Goal: Contribute content: Contribute content

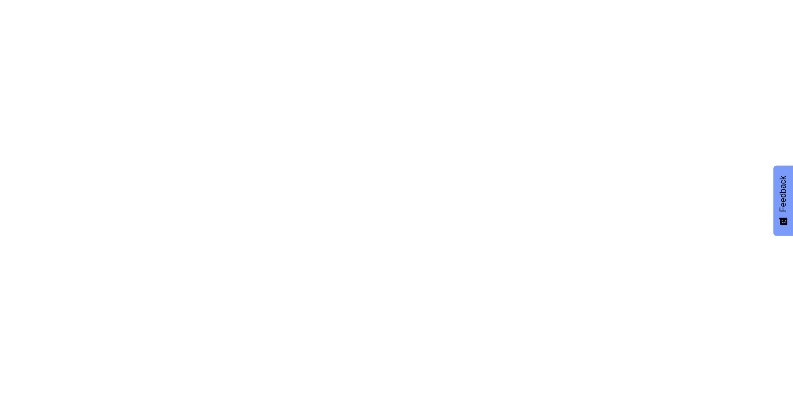
click at [784, 209] on span "Feedback" at bounding box center [783, 194] width 9 height 36
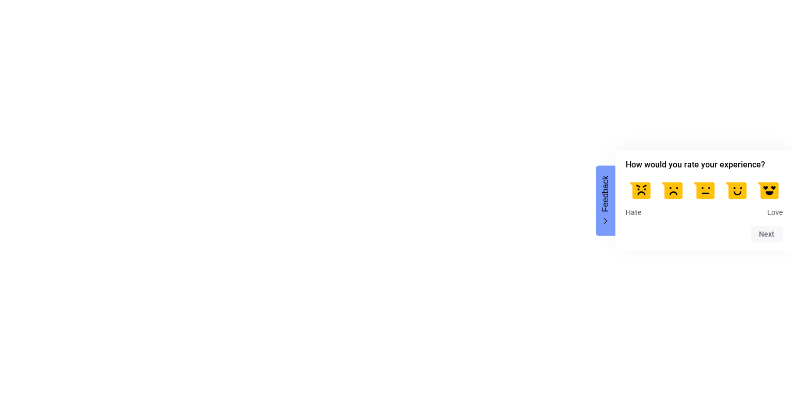
click at [572, 0] on html "Feedback How would you rate your experience? Hate Love Next" at bounding box center [396, 0] width 793 height 0
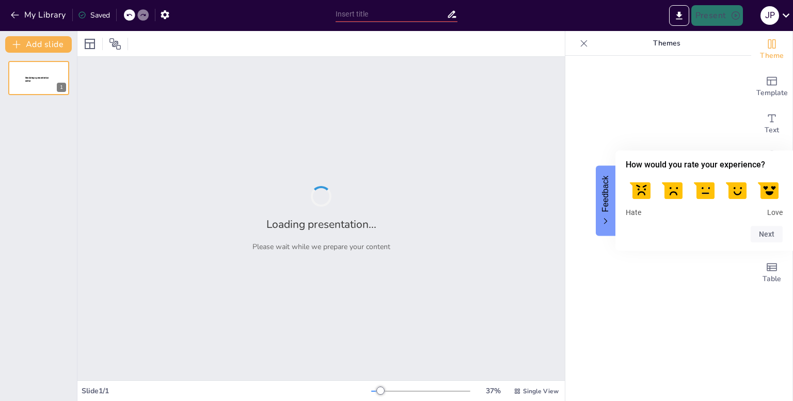
click at [603, 213] on button "Feedback" at bounding box center [606, 200] width 20 height 70
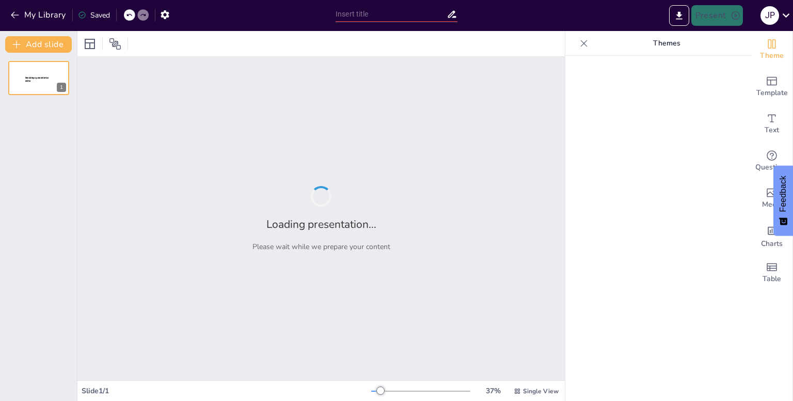
type input "Funciones de Nutrición: Un Análisis Integral de los Tipos Autótrofos y Heterótr…"
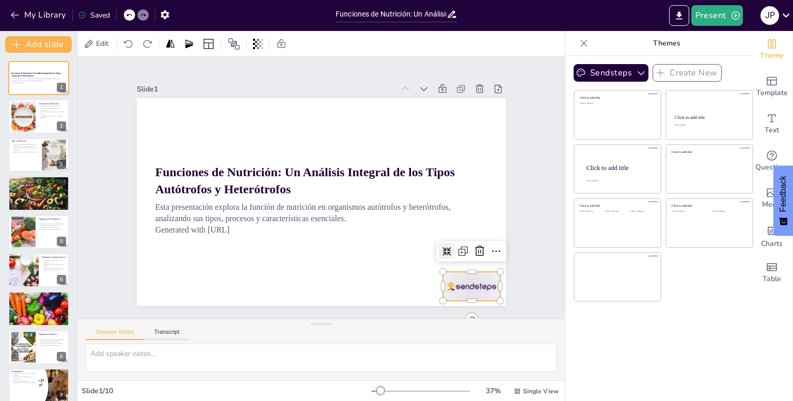
click at [297, 329] on div at bounding box center [273, 361] width 45 height 64
click at [393, 37] on div at bounding box center [384, 28] width 17 height 17
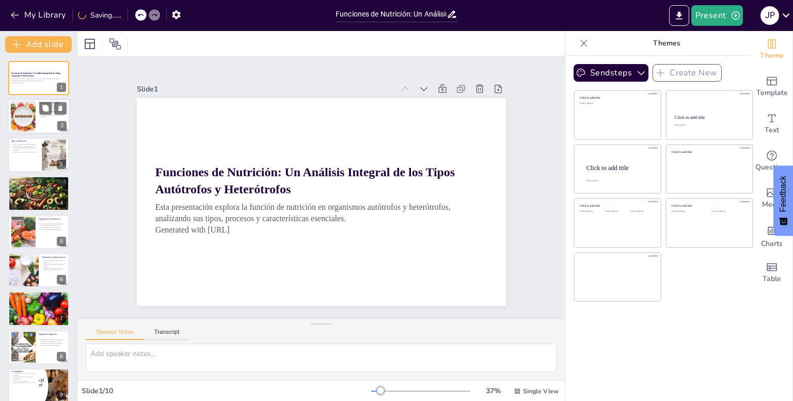
click at [47, 117] on p "La energía es crucial para las actividades biológicas." at bounding box center [53, 116] width 28 height 4
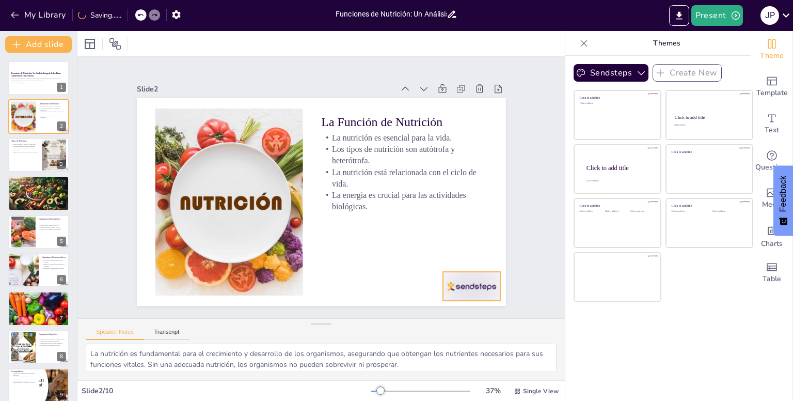
click at [214, 283] on div at bounding box center [193, 314] width 40 height 62
click at [264, 340] on icon at bounding box center [257, 346] width 12 height 12
click at [58, 152] on button at bounding box center [60, 146] width 12 height 12
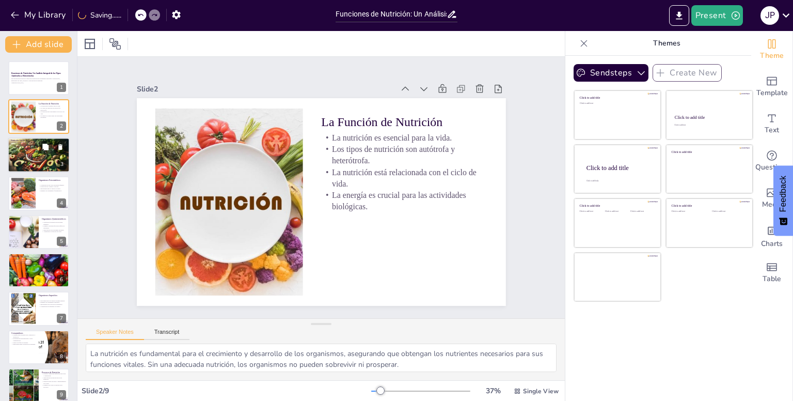
click at [39, 157] on div at bounding box center [39, 155] width 62 height 36
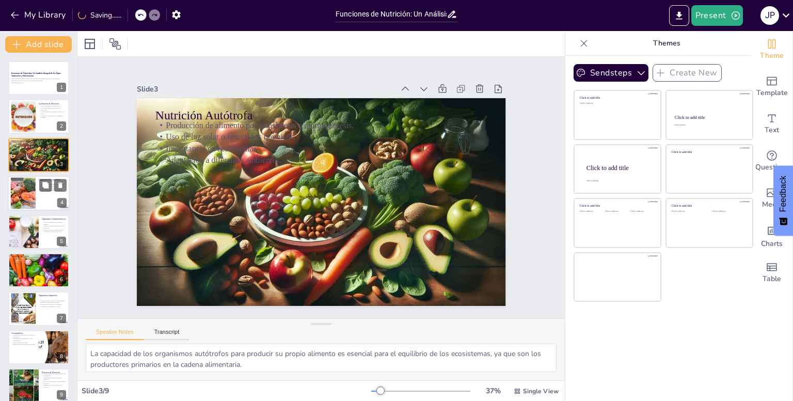
click at [38, 188] on div at bounding box center [39, 193] width 62 height 35
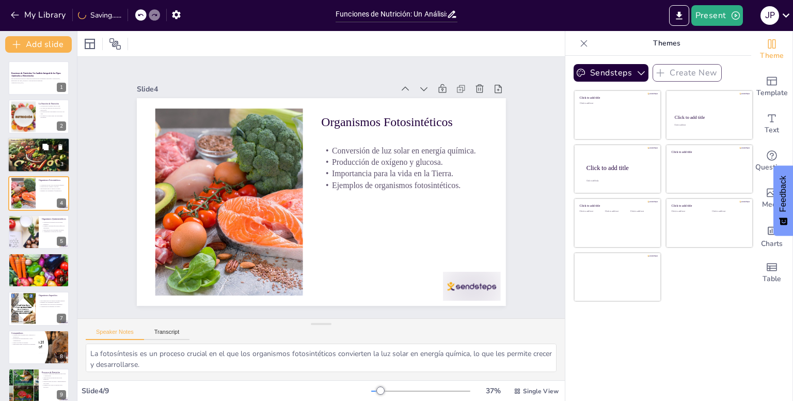
click at [45, 148] on icon at bounding box center [45, 147] width 6 height 6
type textarea "La capacidad de los organismos autótrofos para producir su propio alimento es e…"
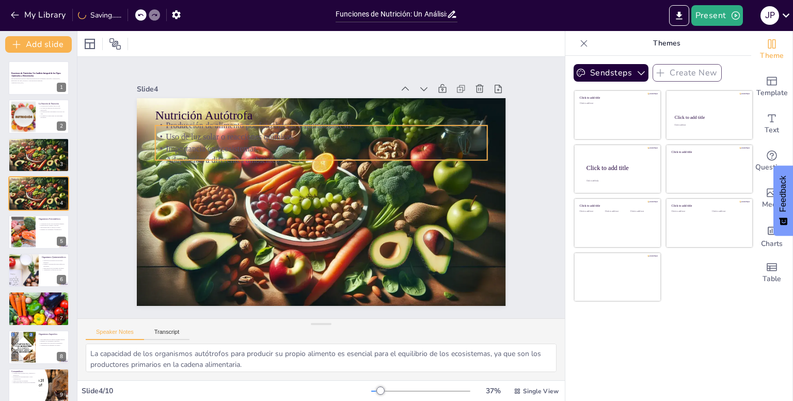
click at [205, 155] on div "Nutrición Autótrofa Producción de alimento por fotosíntesis o quimiosíntesis. U…" at bounding box center [318, 173] width 404 height 280
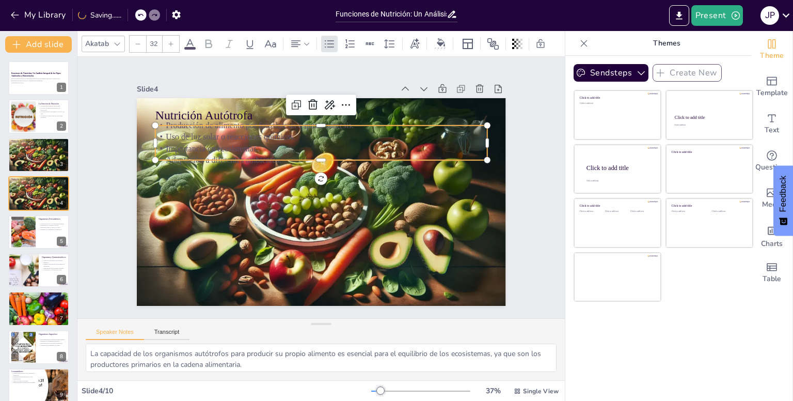
click at [189, 41] on icon at bounding box center [190, 44] width 12 height 12
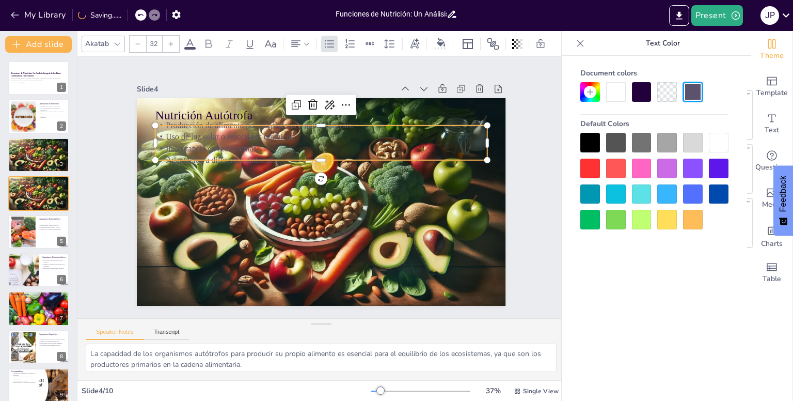
click at [593, 138] on div at bounding box center [590, 143] width 20 height 20
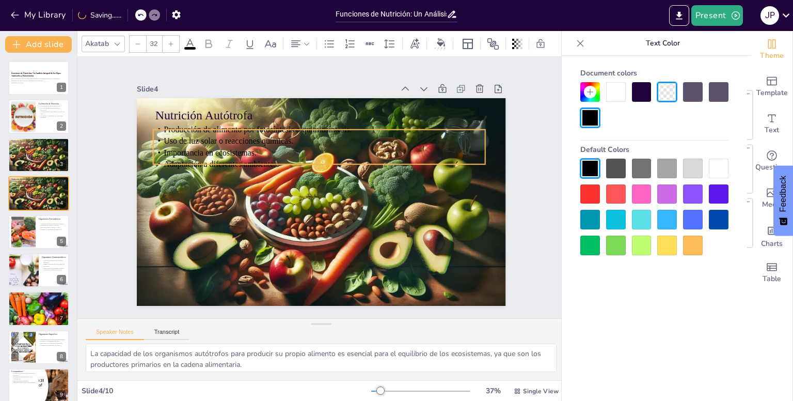
click at [310, 157] on p "Adaptación a diferentes ambientes." at bounding box center [304, 171] width 255 height 231
click at [171, 41] on icon at bounding box center [171, 44] width 6 height 6
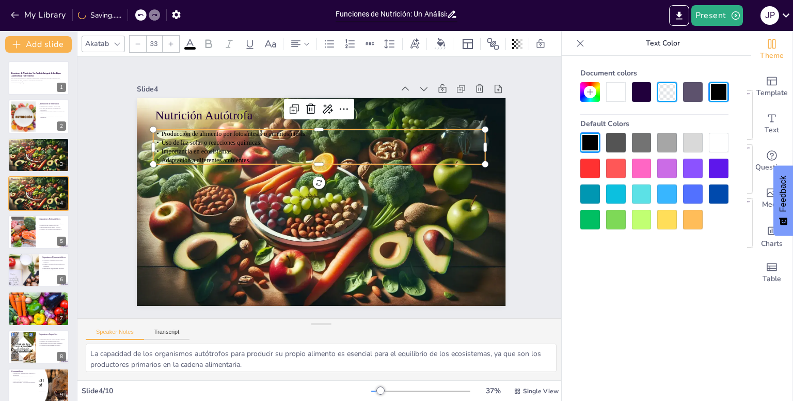
click at [171, 41] on icon at bounding box center [171, 44] width 6 height 6
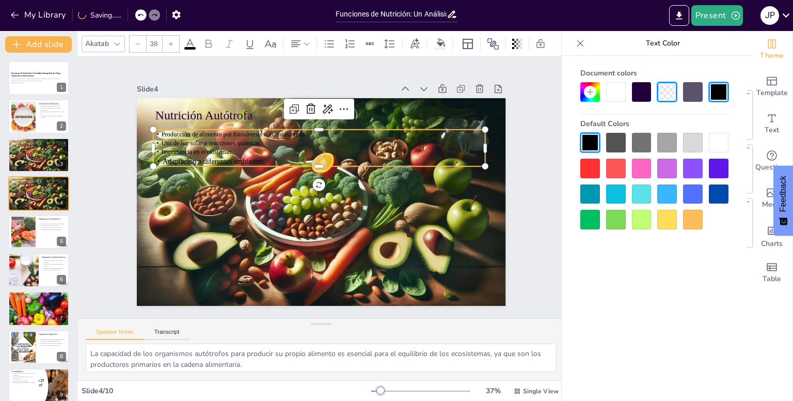
click at [171, 41] on icon at bounding box center [171, 44] width 6 height 6
click at [272, 122] on div at bounding box center [373, 222] width 202 height 274
click at [343, 137] on p "Uso de luz solar o reacciones químicas." at bounding box center [364, 180] width 43 height 331
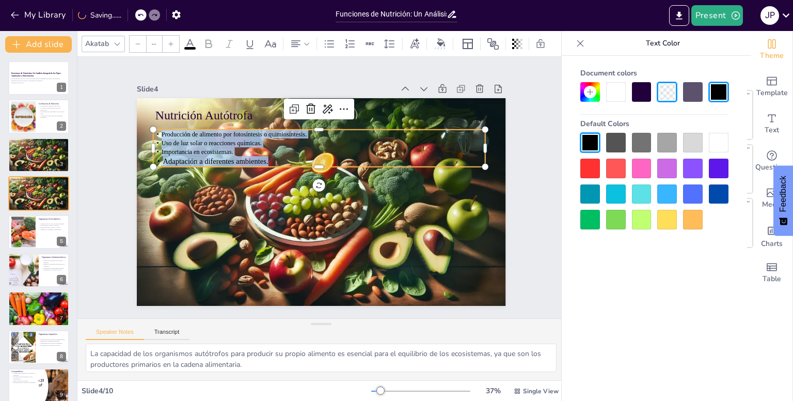
drag, startPoint x: 263, startPoint y: 157, endPoint x: 147, endPoint y: 124, distance: 120.8
click at [147, 124] on div "Nutrición Autótrofa Producción de alimento por fotosíntesis o quimiosíntesis. U…" at bounding box center [331, 177] width 401 height 413
click at [169, 42] on icon at bounding box center [171, 44] width 6 height 6
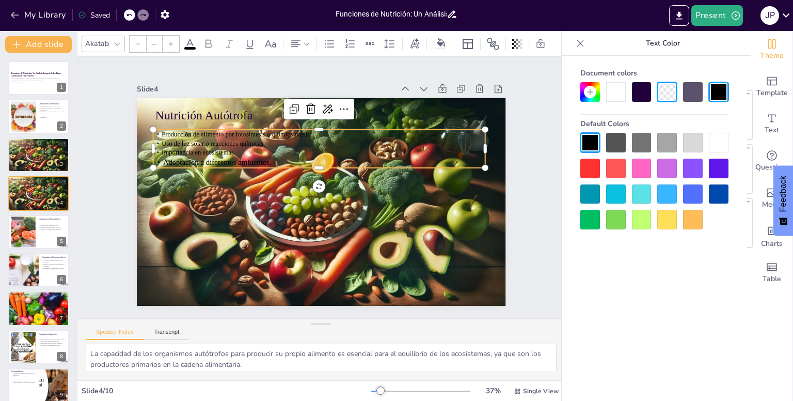
click at [159, 41] on input "--" at bounding box center [154, 44] width 14 height 17
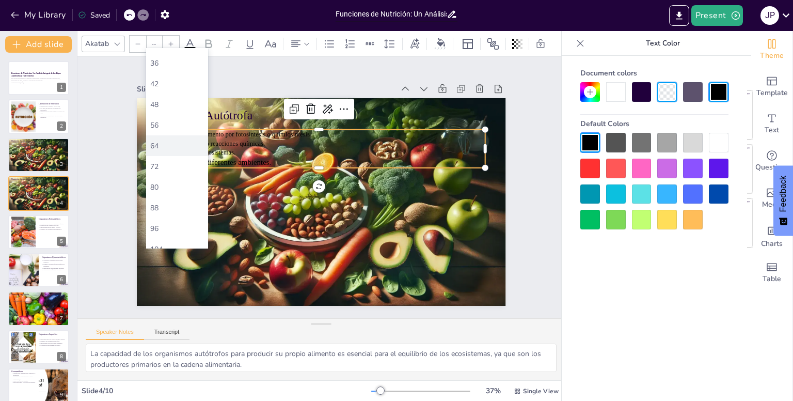
scroll to position [275, 0]
click at [163, 152] on div "88" at bounding box center [177, 156] width 54 height 10
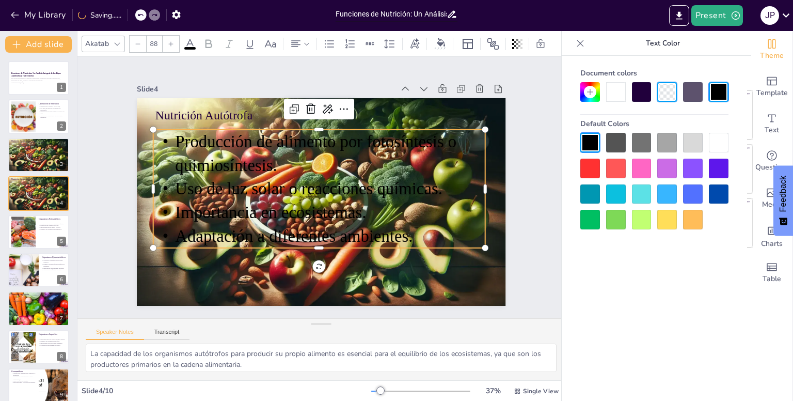
click at [134, 36] on div at bounding box center [138, 44] width 17 height 17
click at [136, 36] on div at bounding box center [138, 44] width 17 height 17
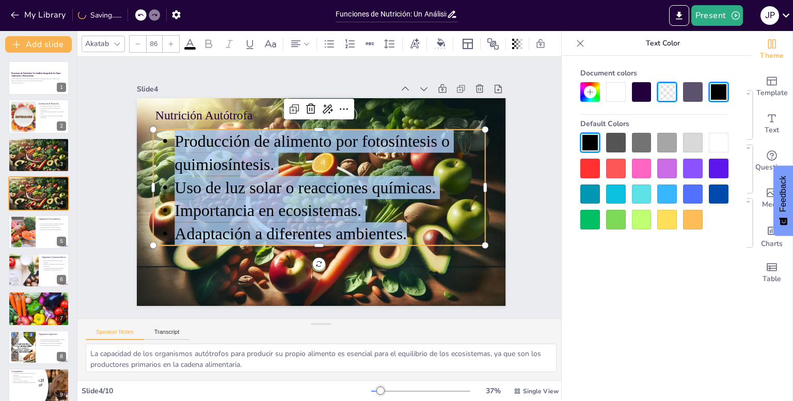
click at [136, 36] on div at bounding box center [138, 44] width 17 height 17
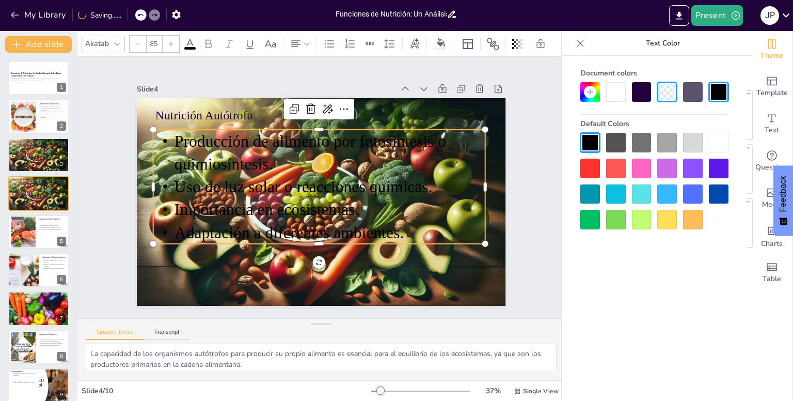
click at [136, 36] on div at bounding box center [138, 44] width 17 height 17
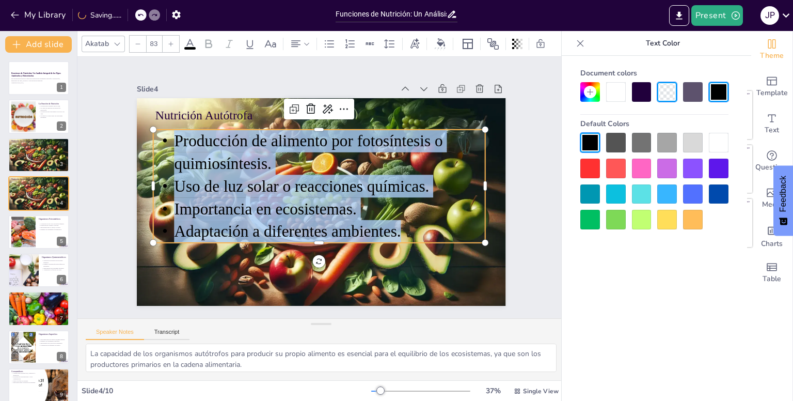
click at [136, 36] on div at bounding box center [138, 44] width 17 height 17
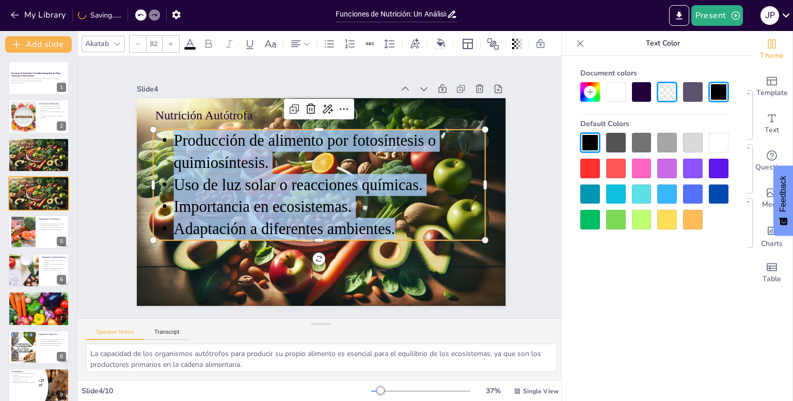
click at [136, 36] on div at bounding box center [138, 44] width 17 height 17
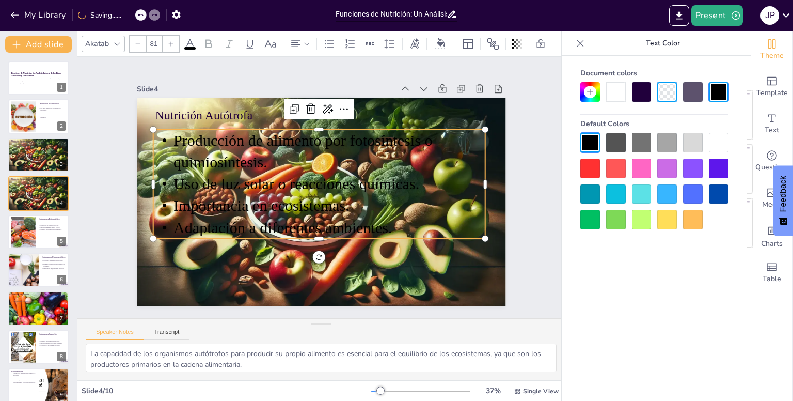
click at [136, 36] on div at bounding box center [138, 44] width 17 height 17
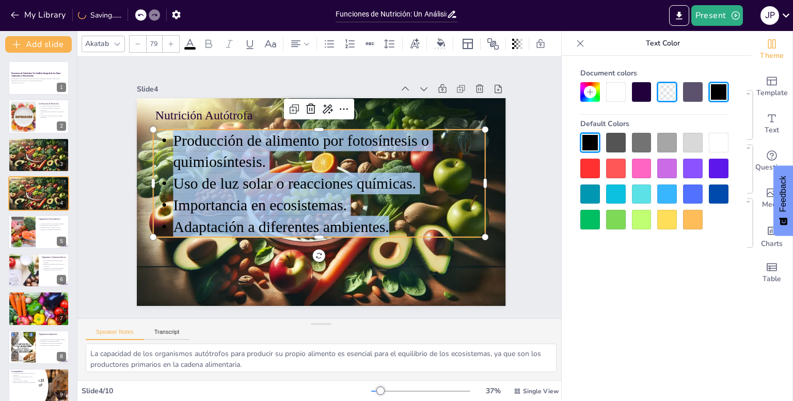
click at [136, 36] on div at bounding box center [138, 44] width 17 height 17
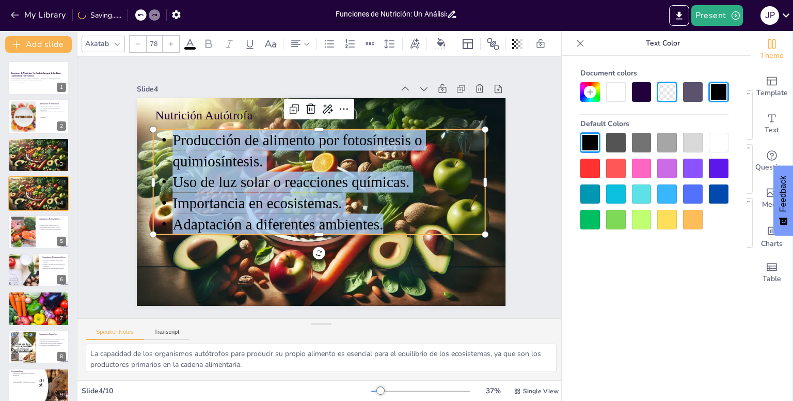
click at [136, 36] on div at bounding box center [138, 44] width 17 height 17
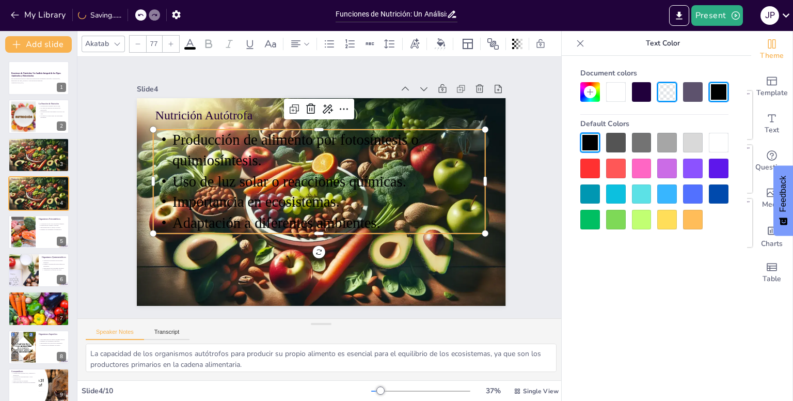
click at [136, 36] on div at bounding box center [138, 44] width 17 height 17
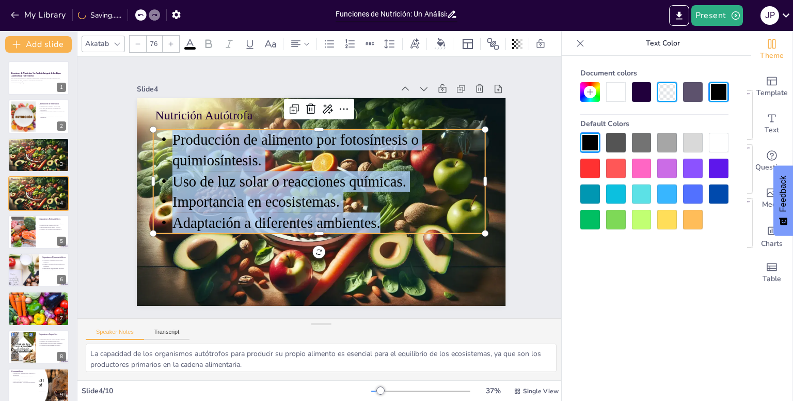
click at [136, 36] on div at bounding box center [138, 44] width 17 height 17
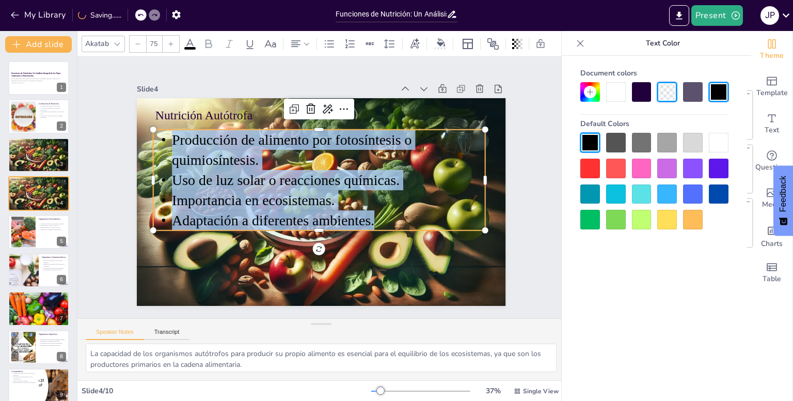
click at [136, 36] on div at bounding box center [138, 44] width 17 height 17
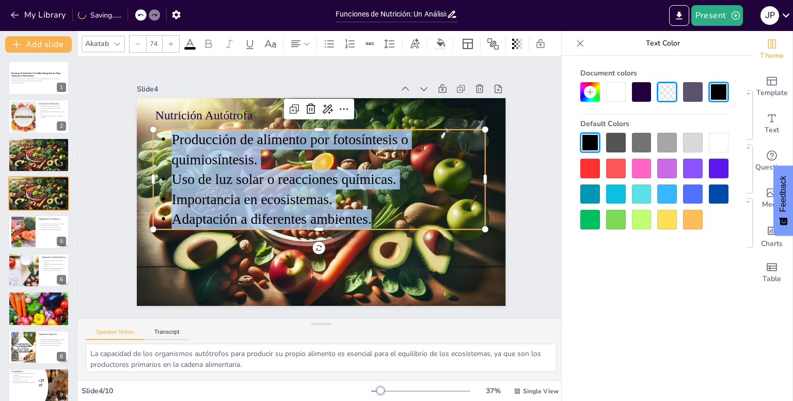
click at [136, 36] on div at bounding box center [138, 44] width 17 height 17
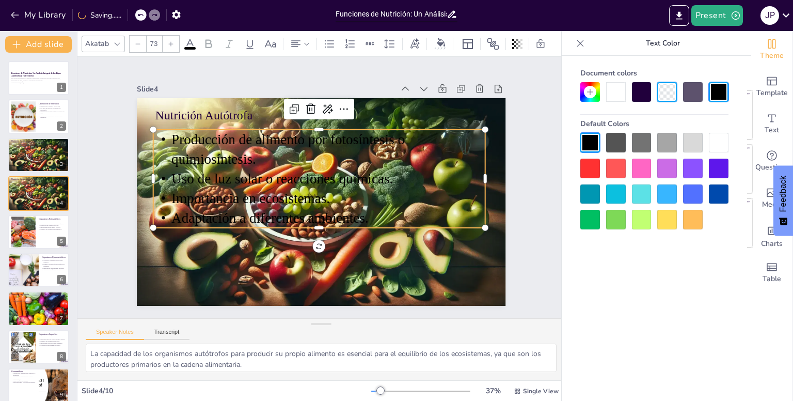
click at [136, 36] on div at bounding box center [138, 44] width 17 height 17
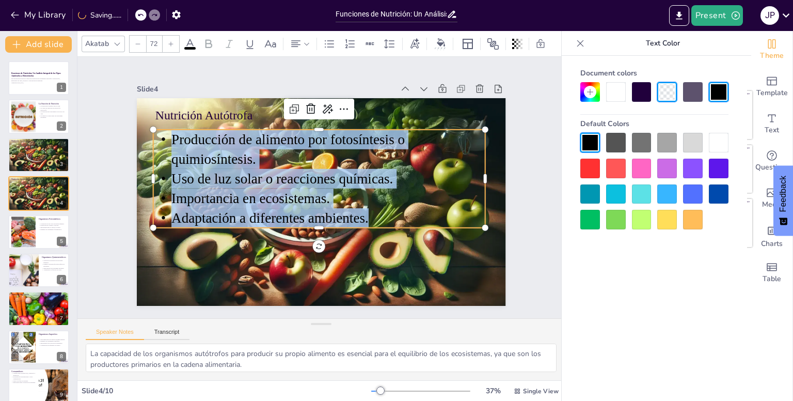
click at [136, 36] on div at bounding box center [138, 44] width 17 height 17
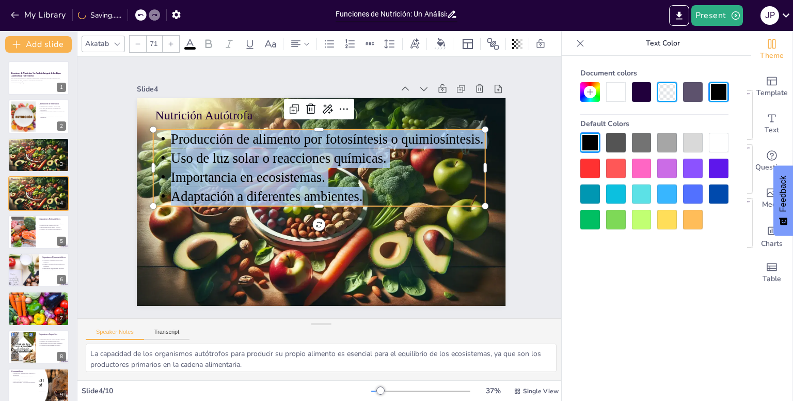
click at [136, 36] on div at bounding box center [138, 44] width 17 height 17
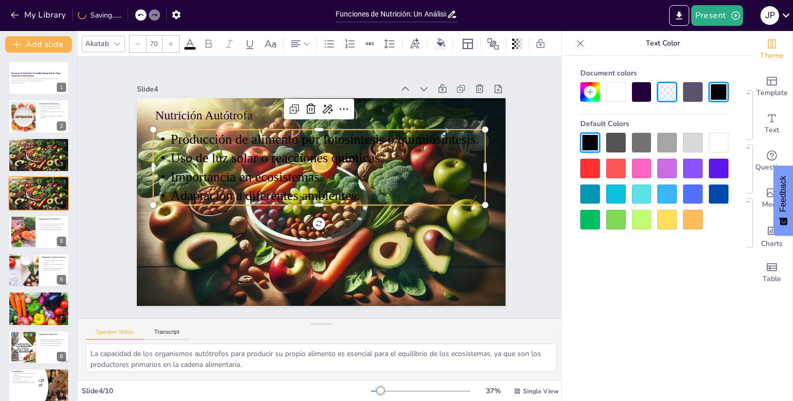
click at [136, 36] on div at bounding box center [138, 44] width 17 height 17
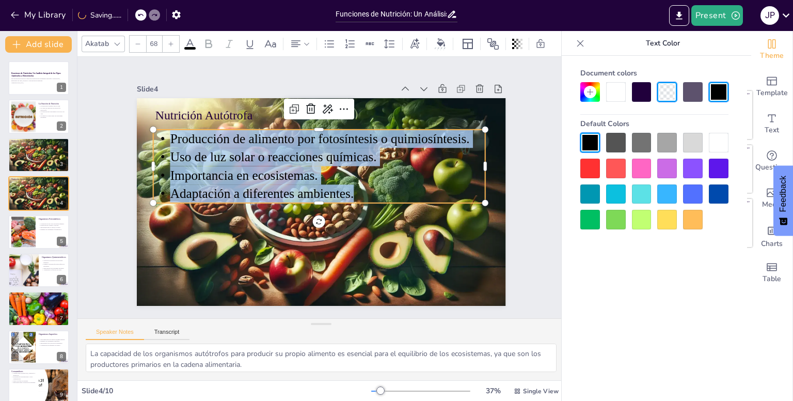
click at [136, 36] on div at bounding box center [138, 44] width 17 height 17
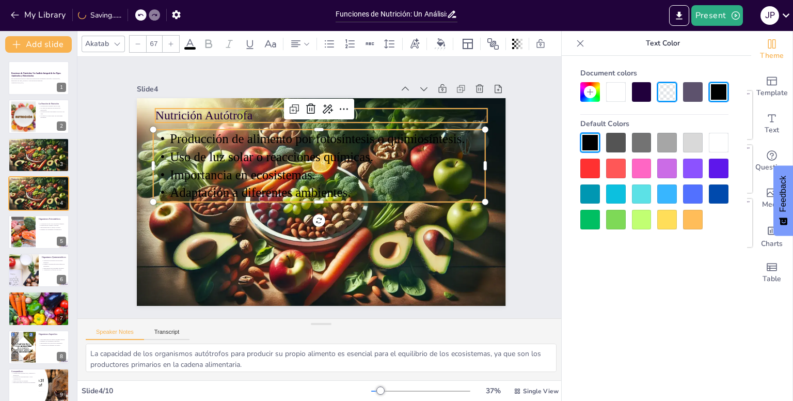
click at [241, 233] on p "Nutrición Autótrofa" at bounding box center [329, 259] width 332 height 52
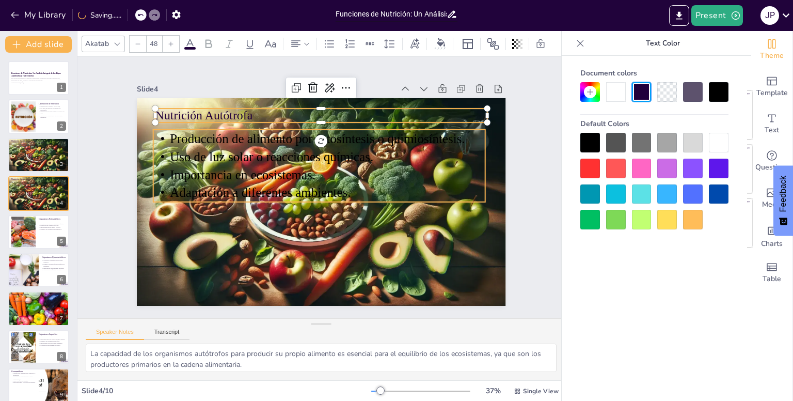
click at [329, 166] on span "Importancia en ecosistemas." at bounding box center [365, 121] width 72 height 139
type input "67"
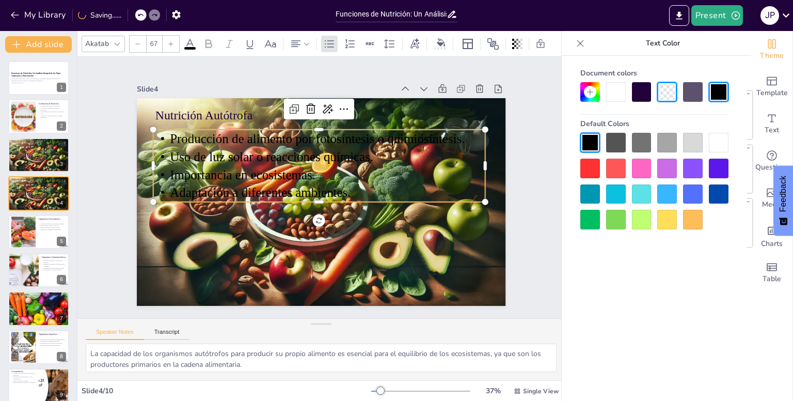
click at [207, 38] on icon at bounding box center [208, 44] width 12 height 12
click at [119, 40] on icon at bounding box center [117, 44] width 8 height 8
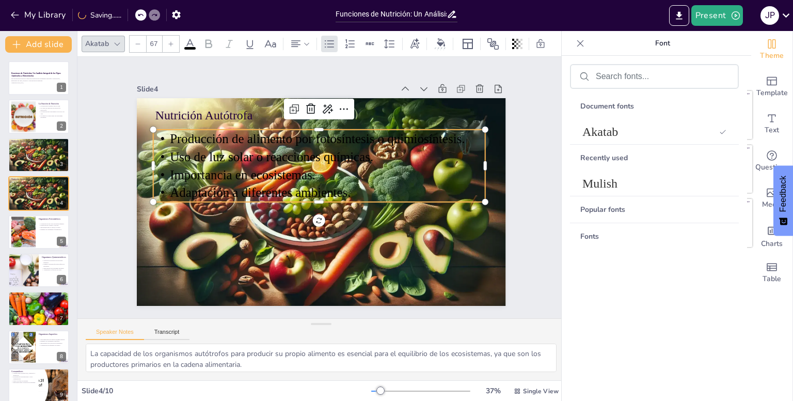
click at [263, 60] on div "Slide 1 Funciones de Nutrición: Un Análisis Integral de los Tipos Autótrofos y …" at bounding box center [321, 187] width 531 height 357
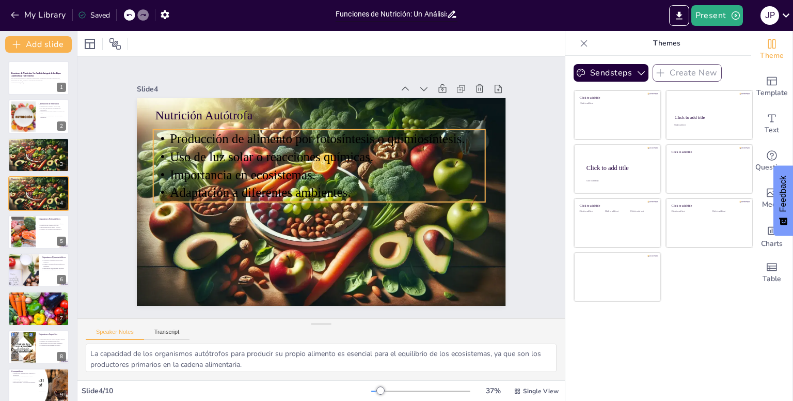
click at [345, 160] on span "Uso de luz solar o reacciones químicas." at bounding box center [352, 137] width 14 height 203
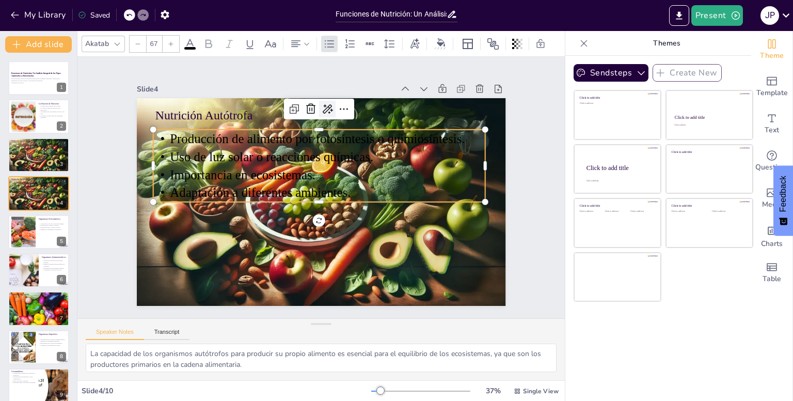
click at [392, 195] on icon at bounding box center [398, 201] width 13 height 13
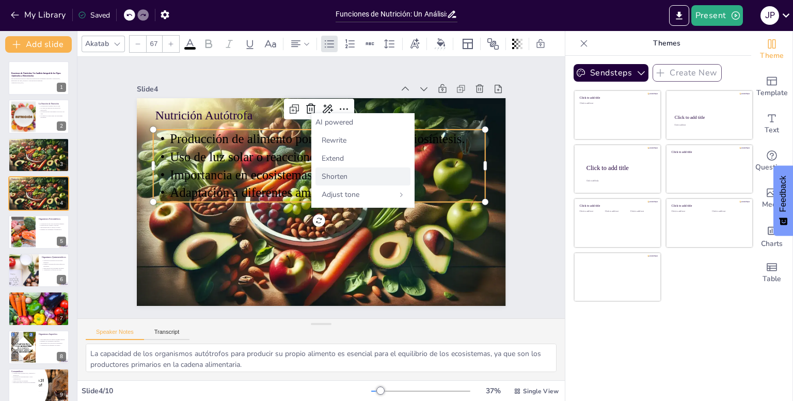
click at [337, 179] on span "Shorten" at bounding box center [335, 176] width 26 height 10
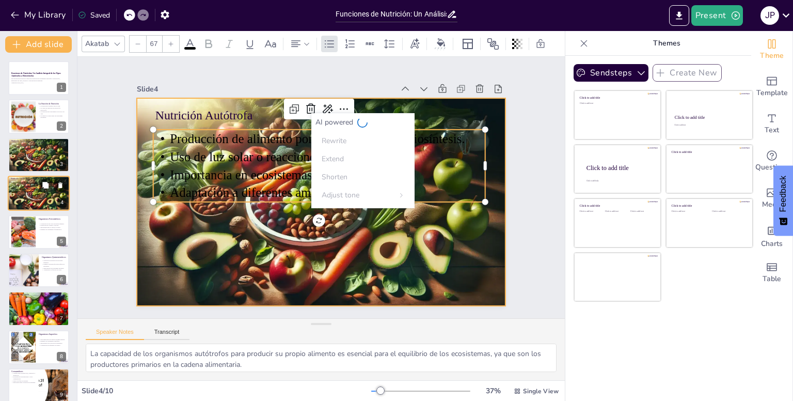
click at [34, 195] on div at bounding box center [39, 194] width 62 height 36
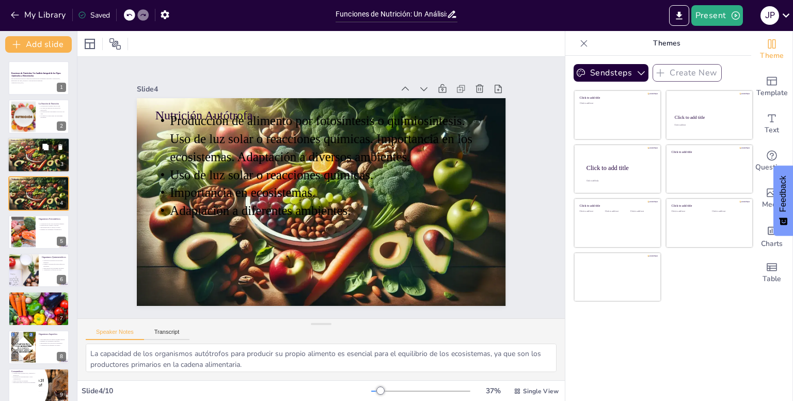
click at [45, 149] on icon at bounding box center [45, 147] width 6 height 6
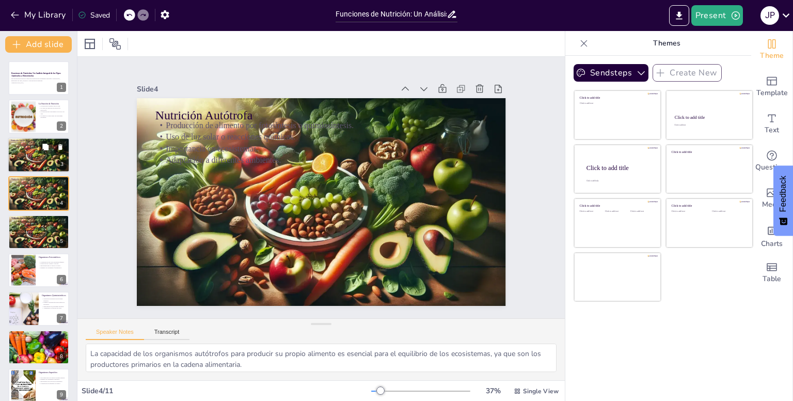
click at [26, 152] on div at bounding box center [39, 155] width 62 height 36
click at [34, 196] on div at bounding box center [39, 194] width 62 height 36
click at [37, 217] on span "Producción de alimento por fotosíntesis o quimiosíntesis. Uso de luz solar o re…" at bounding box center [38, 221] width 51 height 8
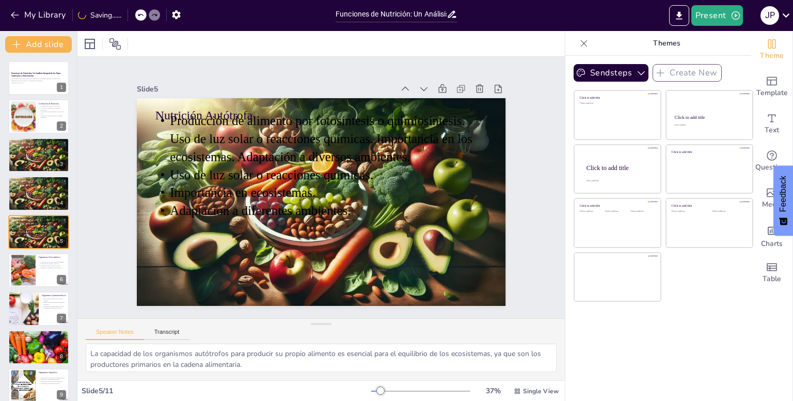
scroll to position [5, 0]
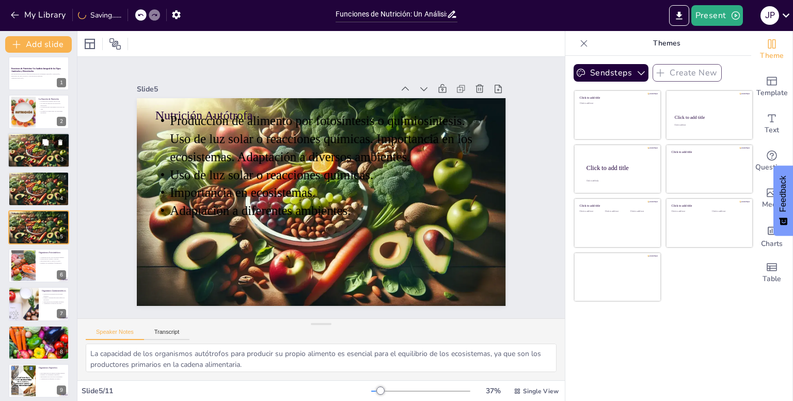
click at [55, 145] on button at bounding box center [60, 142] width 12 height 12
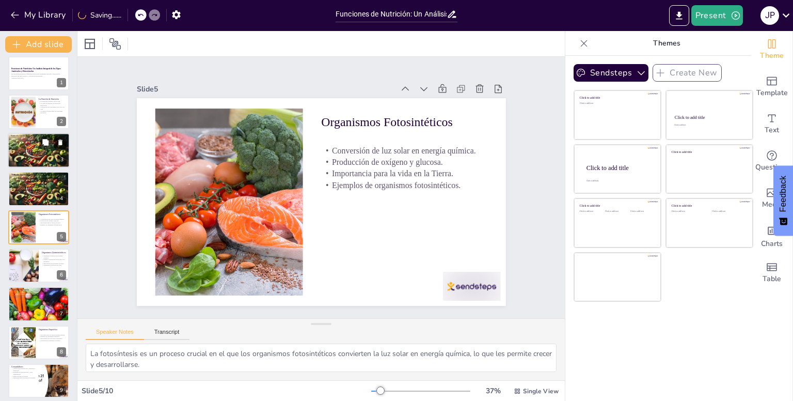
click at [59, 141] on icon at bounding box center [60, 142] width 4 height 6
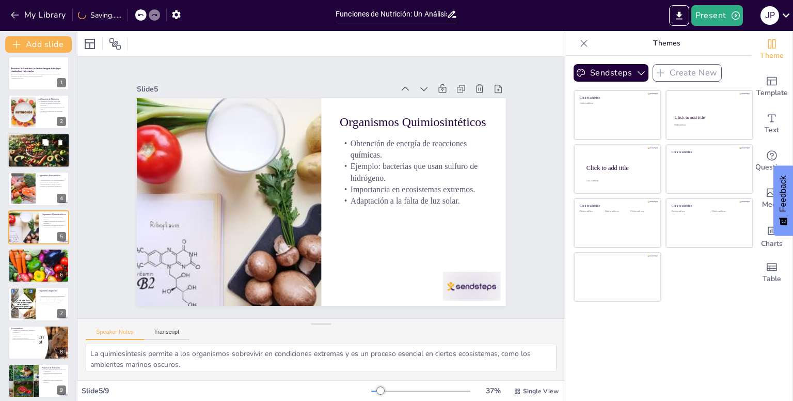
click at [24, 140] on span "Producción de alimento por fotosíntesis o quimiosíntesis. Uso de luz solar o re…" at bounding box center [38, 139] width 51 height 8
type textarea "La capacidad de los organismos autótrofos para producir su propio alimento es e…"
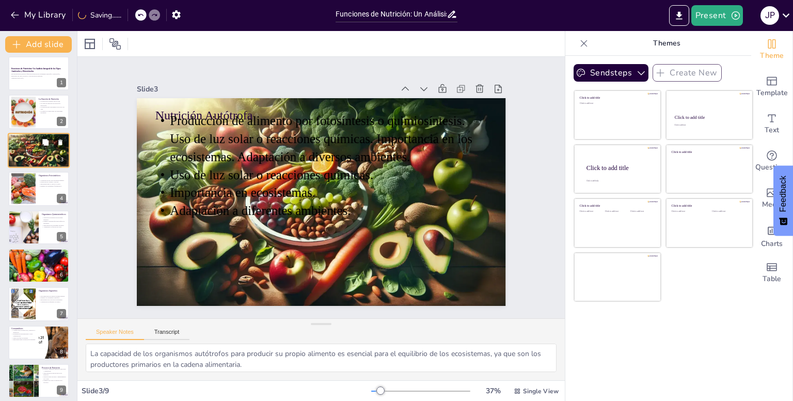
scroll to position [0, 0]
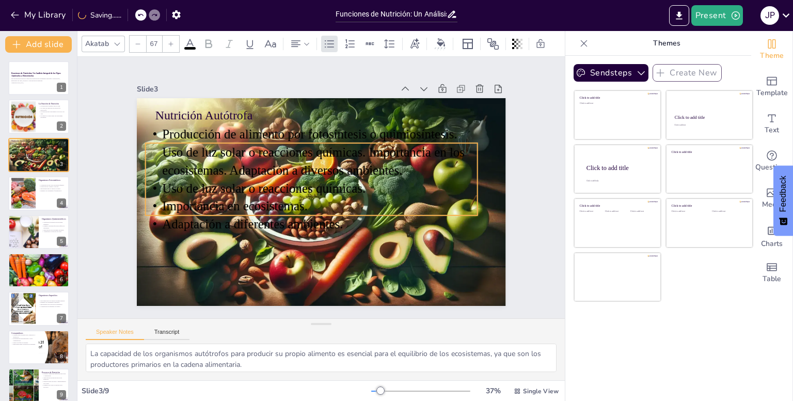
drag, startPoint x: 279, startPoint y: 152, endPoint x: 271, endPoint y: 166, distance: 15.5
click at [271, 166] on span "Producción de alimento por fotosíntesis o quimiosíntesis. Uso de luz solar o re…" at bounding box center [340, 151] width 235 height 246
click at [345, 205] on p "Importancia en ecosistemas." at bounding box center [311, 206] width 332 height 18
click at [332, 180] on span "Adaptación a diferentes ambientes." at bounding box center [348, 115] width 144 height 132
click at [192, 40] on icon at bounding box center [189, 44] width 9 height 10
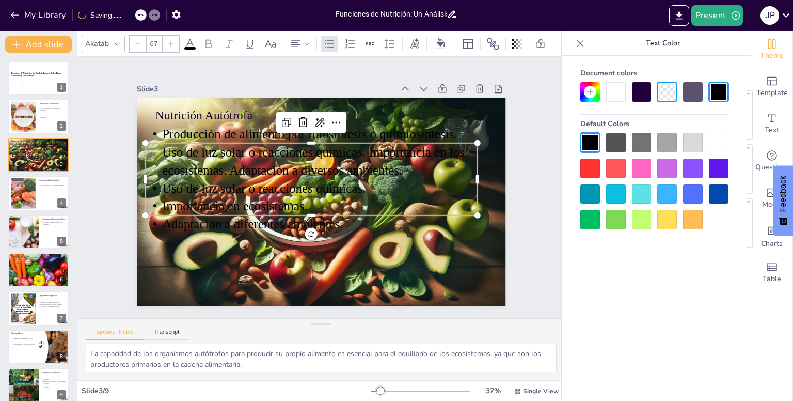
click at [581, 167] on div at bounding box center [590, 169] width 20 height 20
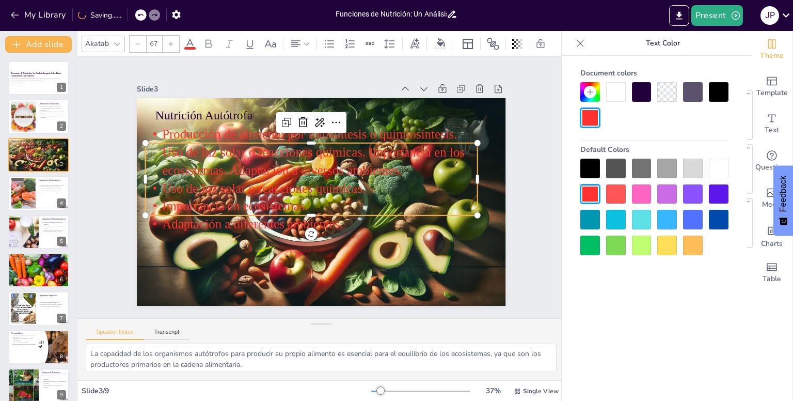
click at [615, 92] on div at bounding box center [616, 92] width 20 height 20
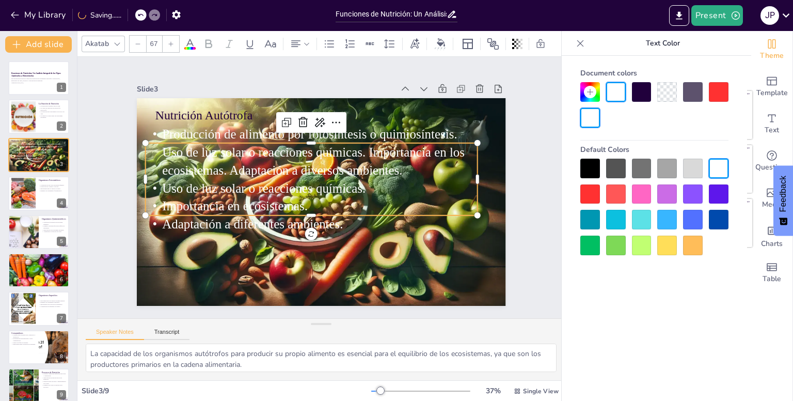
click at [640, 85] on div at bounding box center [642, 92] width 20 height 20
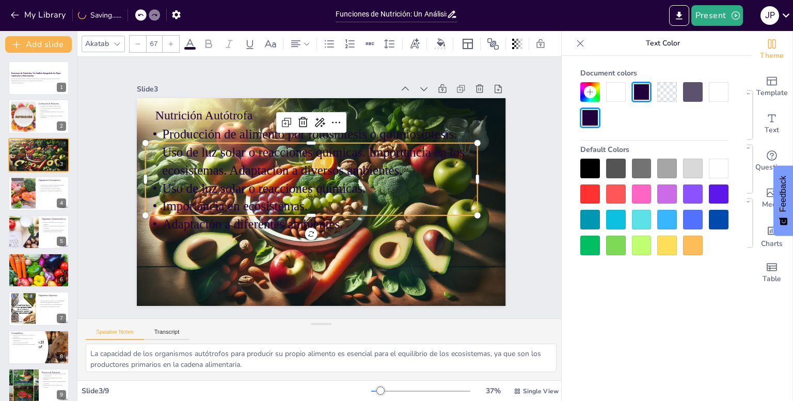
click at [688, 94] on div at bounding box center [693, 92] width 20 height 20
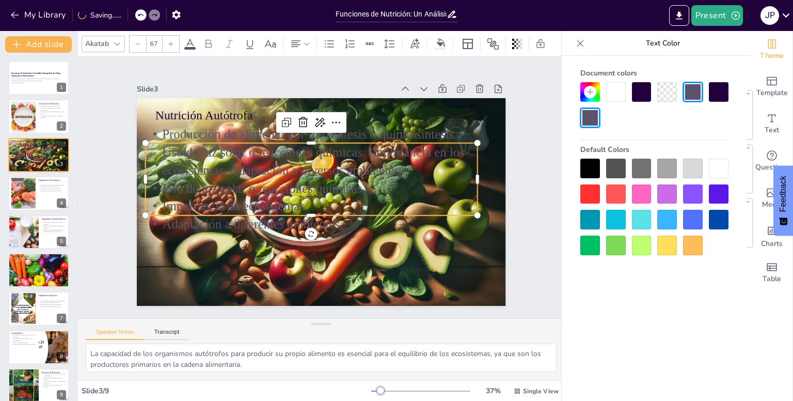
click at [730, 94] on div "Document colors Default Colors" at bounding box center [654, 159] width 169 height 191
click at [724, 97] on div at bounding box center [719, 92] width 20 height 20
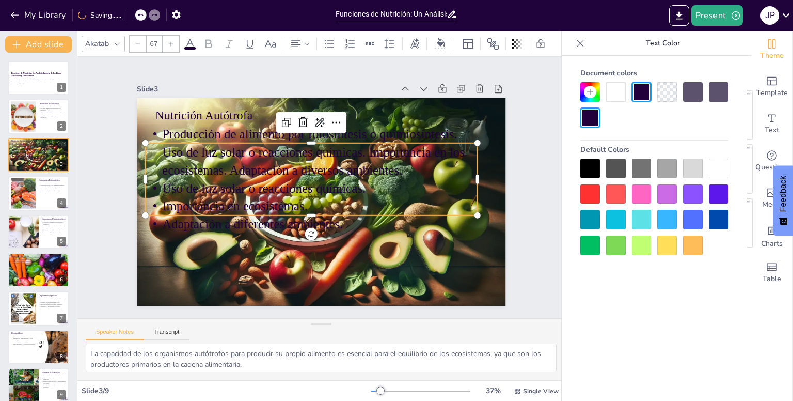
click at [692, 219] on div at bounding box center [693, 220] width 20 height 20
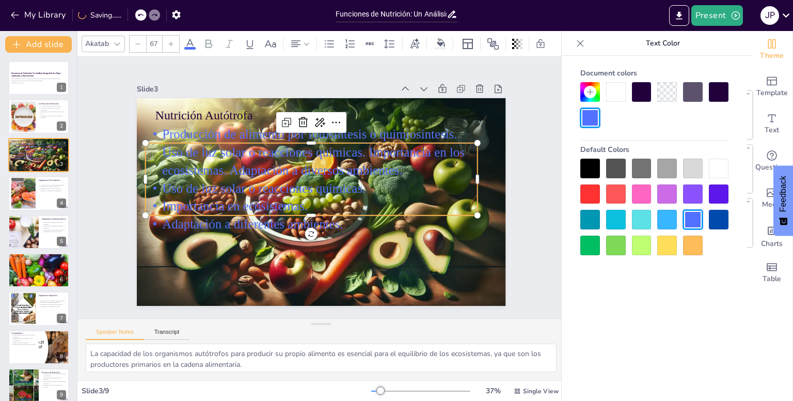
click at [591, 187] on div at bounding box center [590, 194] width 20 height 20
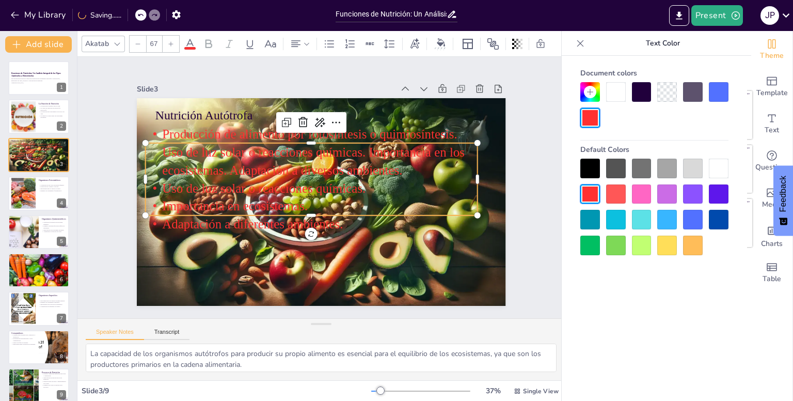
click at [587, 93] on icon at bounding box center [590, 92] width 8 height 8
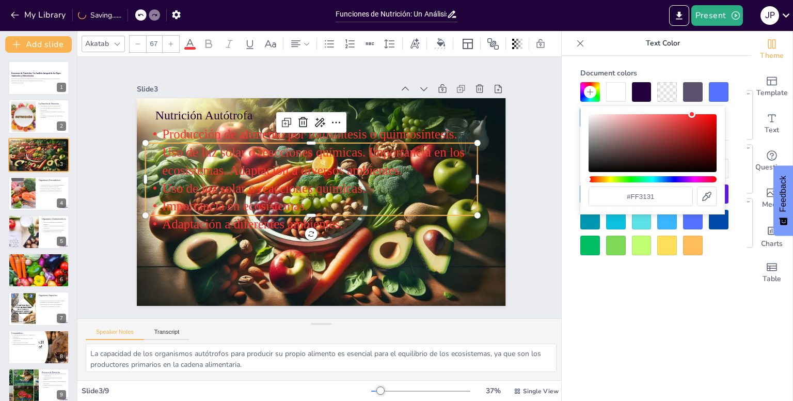
drag, startPoint x: 687, startPoint y: 112, endPoint x: 684, endPoint y: 130, distance: 18.3
click at [684, 130] on div "#ff3131" at bounding box center [652, 160] width 145 height 108
drag, startPoint x: 695, startPoint y: 112, endPoint x: 689, endPoint y: 134, distance: 23.2
click at [689, 134] on div "#ff3131" at bounding box center [652, 160] width 145 height 108
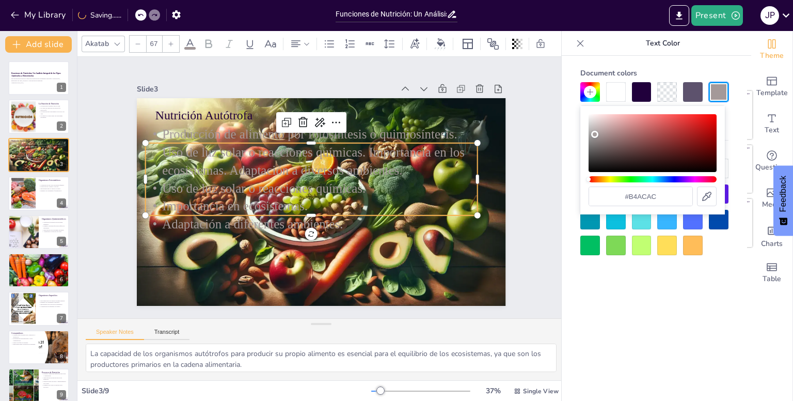
type input "#bfb8b8"
drag, startPoint x: 692, startPoint y: 115, endPoint x: 593, endPoint y: 129, distance: 99.6
click at [593, 129] on div "Color" at bounding box center [594, 132] width 7 height 7
click at [621, 324] on div "Document colors Default Colors" at bounding box center [654, 244] width 185 height 376
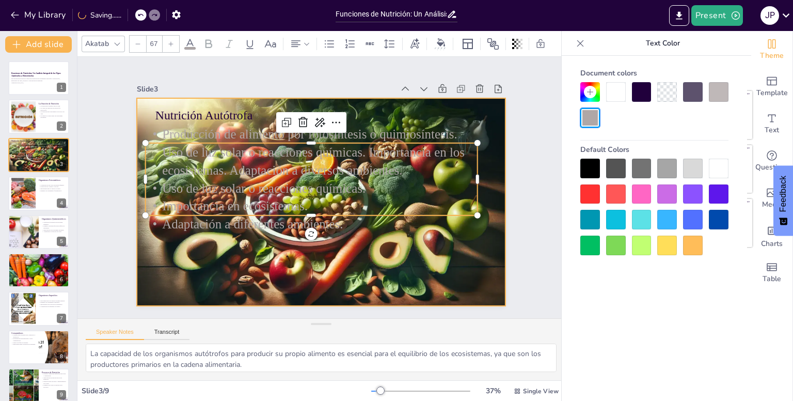
click at [415, 236] on div at bounding box center [308, 181] width 342 height 423
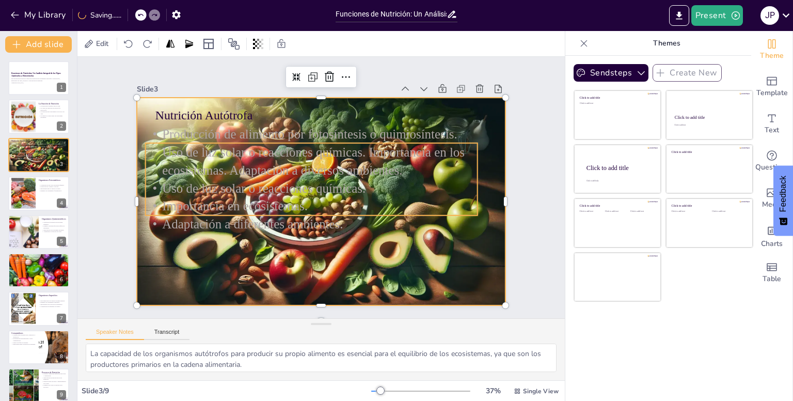
click at [328, 173] on p "Producción de alimento por fotosíntesis o quimiosíntesis. Uso de luz solar o re…" at bounding box center [352, 167] width 154 height 333
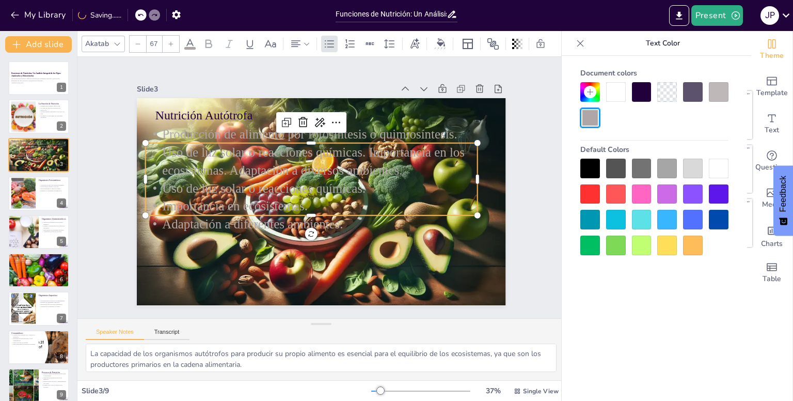
click at [647, 98] on div at bounding box center [642, 92] width 20 height 20
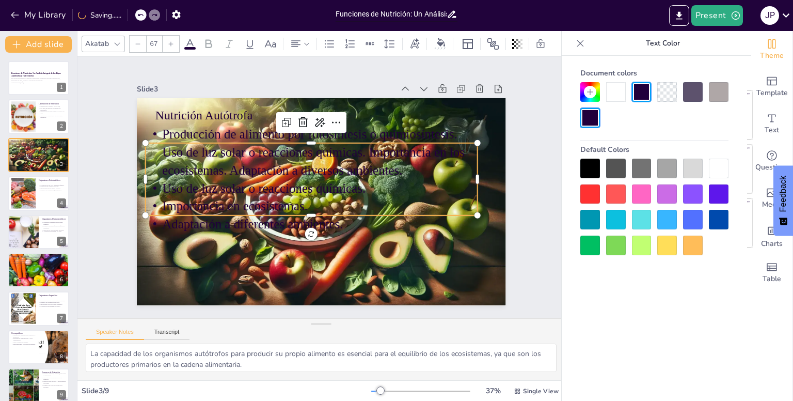
click at [672, 93] on div at bounding box center [667, 92] width 20 height 20
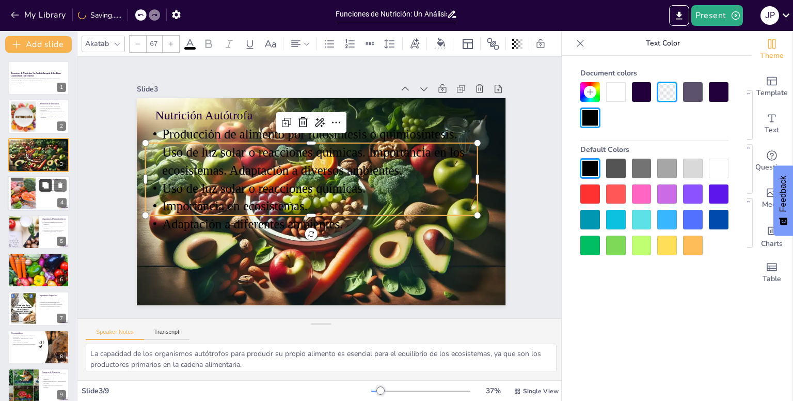
click at [49, 184] on icon at bounding box center [45, 185] width 7 height 7
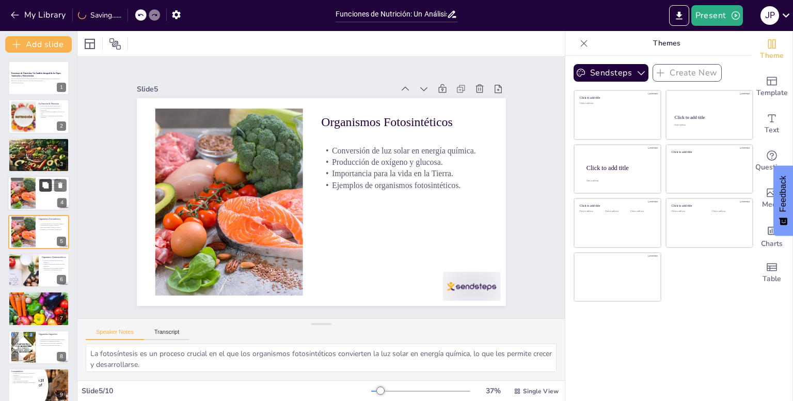
scroll to position [5, 0]
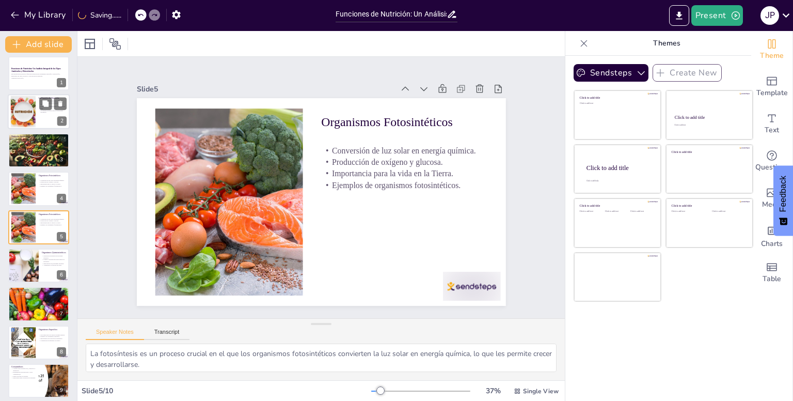
click at [49, 96] on div "La Función de Nutrición" at bounding box center [53, 98] width 28 height 5
type textarea "La nutrición es fundamental para el crecimiento y desarrollo de los organismos,…"
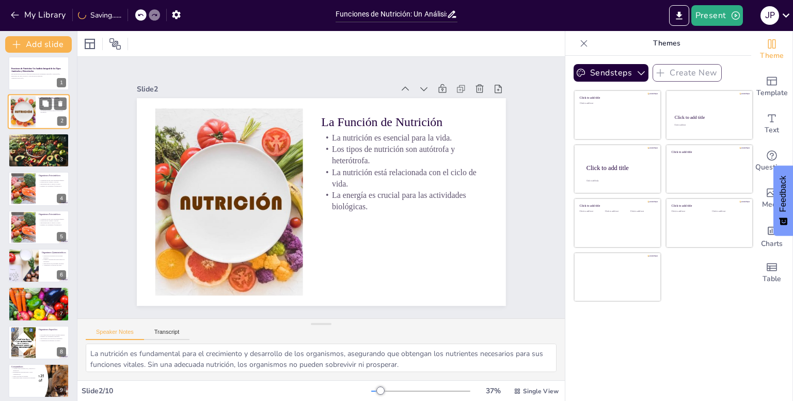
scroll to position [0, 0]
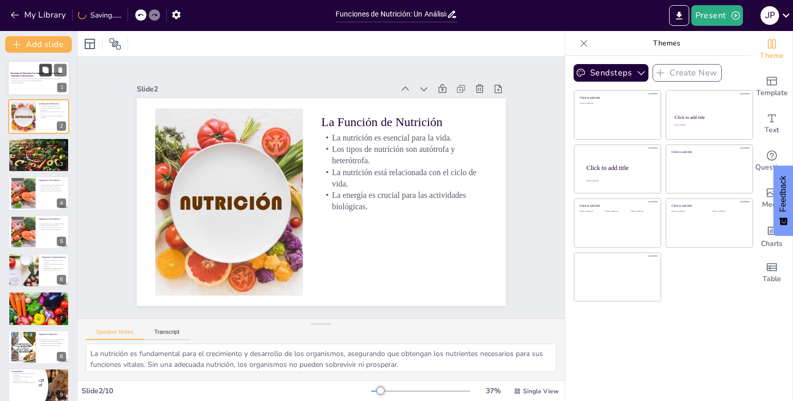
click at [43, 71] on icon at bounding box center [45, 70] width 6 height 6
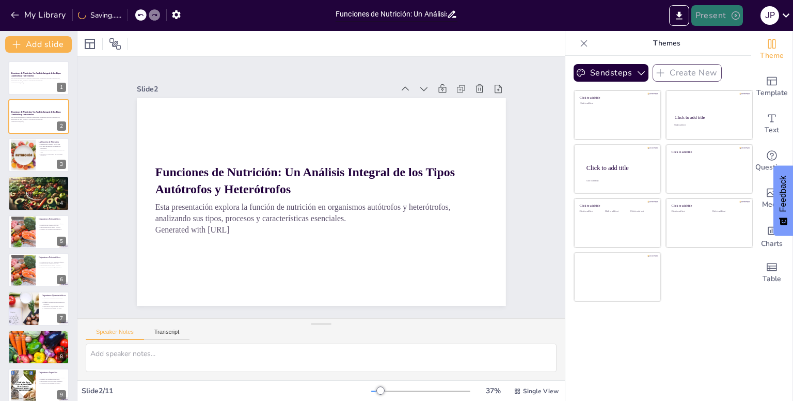
click at [727, 21] on button "Present" at bounding box center [717, 15] width 52 height 21
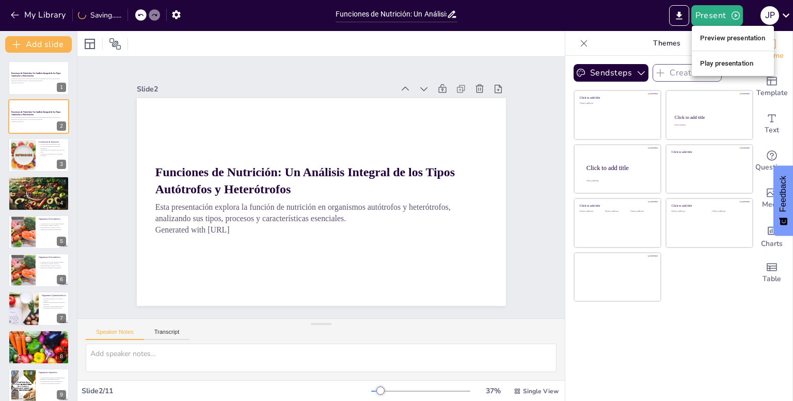
click at [730, 61] on li "Play presentation" at bounding box center [733, 63] width 82 height 17
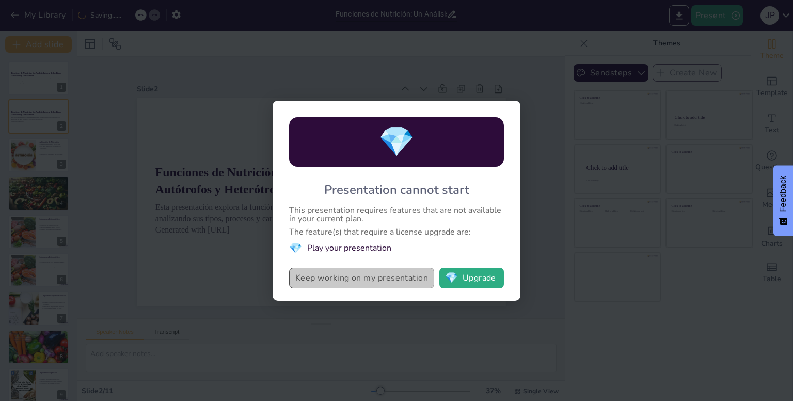
click at [408, 279] on button "Keep working on my presentation" at bounding box center [361, 277] width 145 height 21
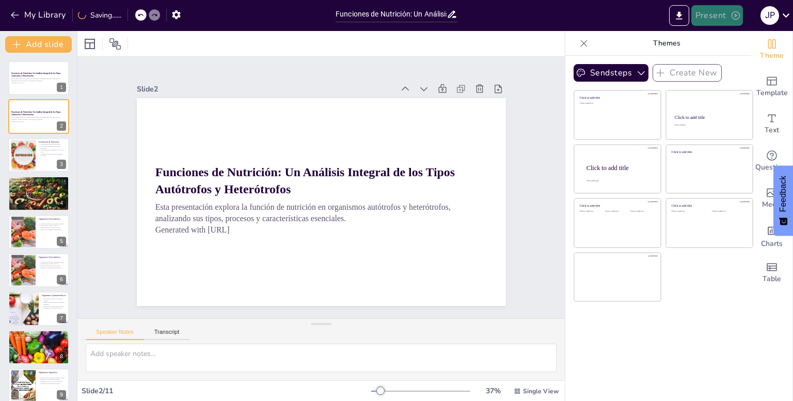
click at [703, 14] on button "Present" at bounding box center [717, 15] width 52 height 21
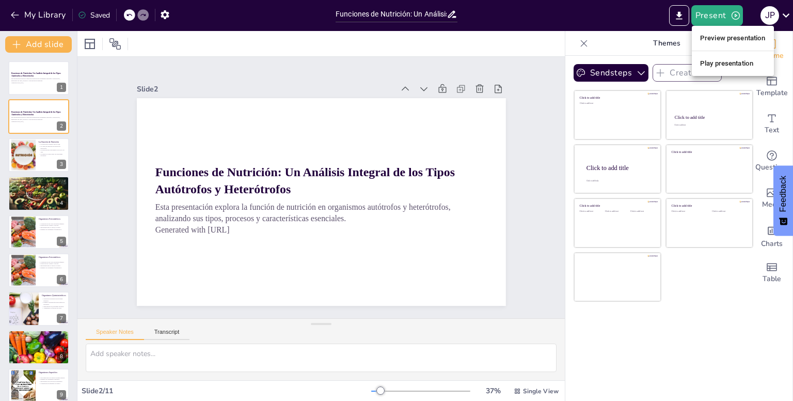
click at [549, 109] on div at bounding box center [396, 200] width 793 height 401
click at [38, 150] on div at bounding box center [39, 154] width 62 height 35
type textarea "La nutrición es fundamental para el crecimiento y desarrollo de los organismos,…"
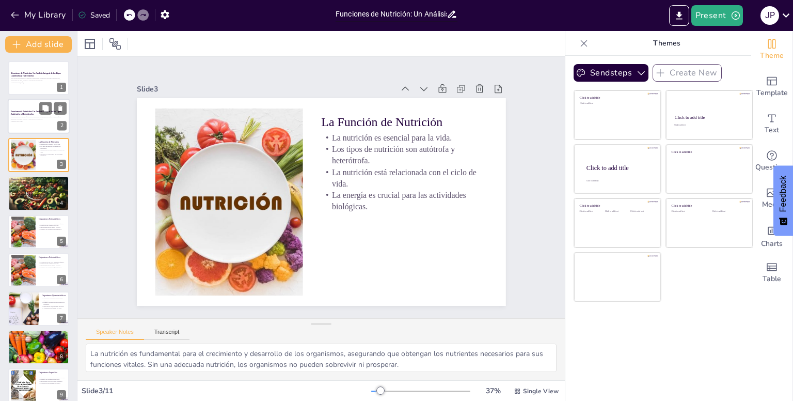
drag, startPoint x: 22, startPoint y: 102, endPoint x: 23, endPoint y: 87, distance: 15.0
click at [22, 101] on div at bounding box center [38, 116] width 61 height 34
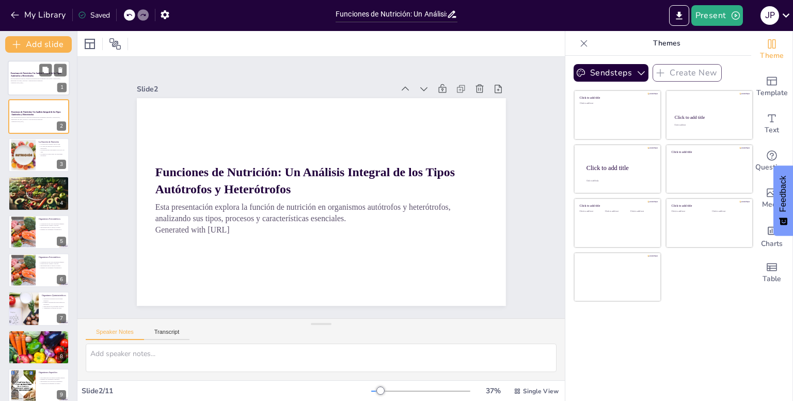
click at [23, 87] on div at bounding box center [39, 77] width 62 height 35
click at [58, 70] on icon at bounding box center [60, 70] width 7 height 7
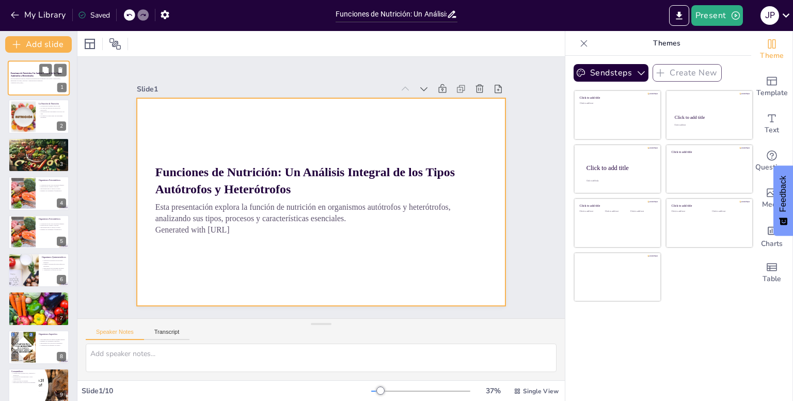
click at [13, 66] on div at bounding box center [39, 77] width 62 height 35
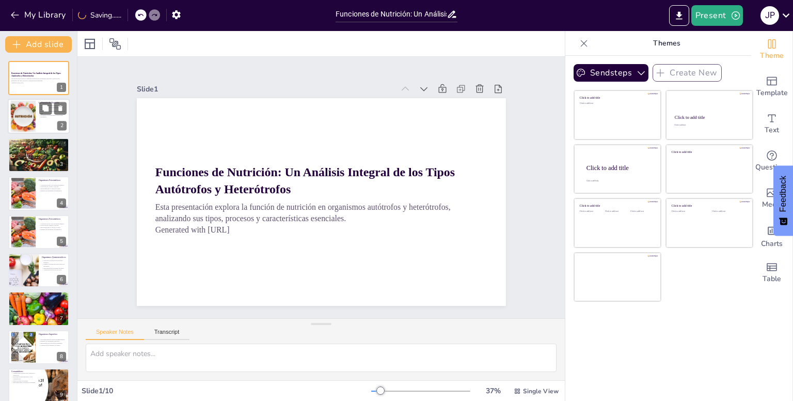
click at [17, 113] on div at bounding box center [23, 116] width 44 height 31
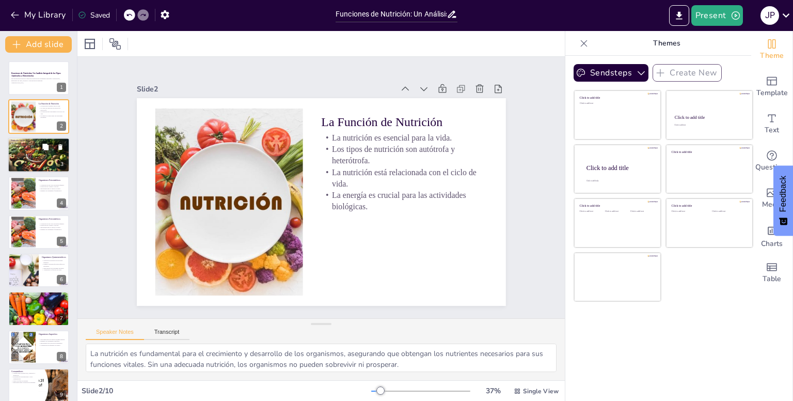
click at [20, 149] on span "Producción de alimento por fotosíntesis o quimiosíntesis. Uso de luz solar o re…" at bounding box center [37, 146] width 51 height 8
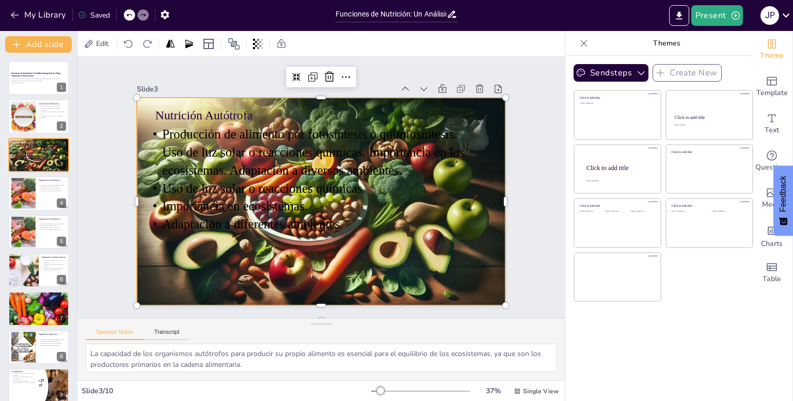
click at [312, 247] on div at bounding box center [334, 181] width 343 height 423
click at [33, 185] on div at bounding box center [22, 193] width 47 height 31
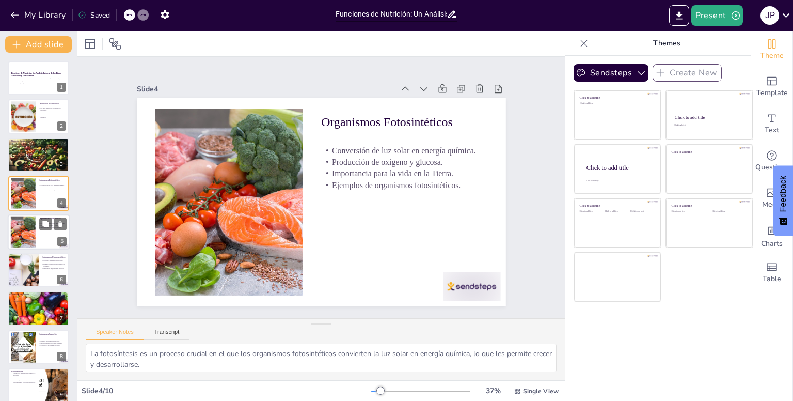
click at [29, 224] on div at bounding box center [22, 231] width 47 height 31
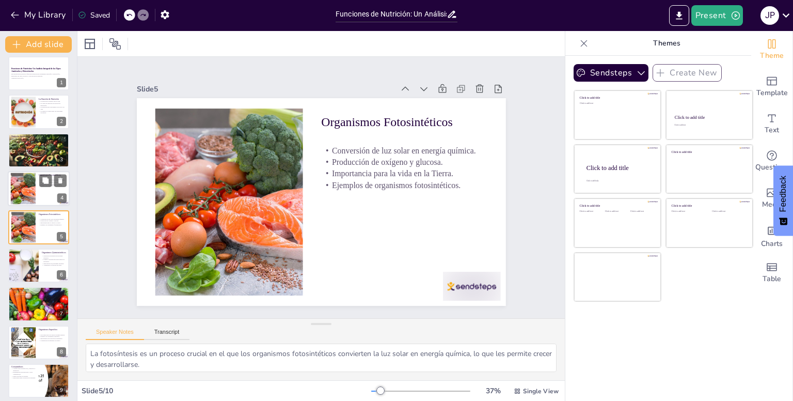
click at [26, 175] on div at bounding box center [22, 188] width 47 height 31
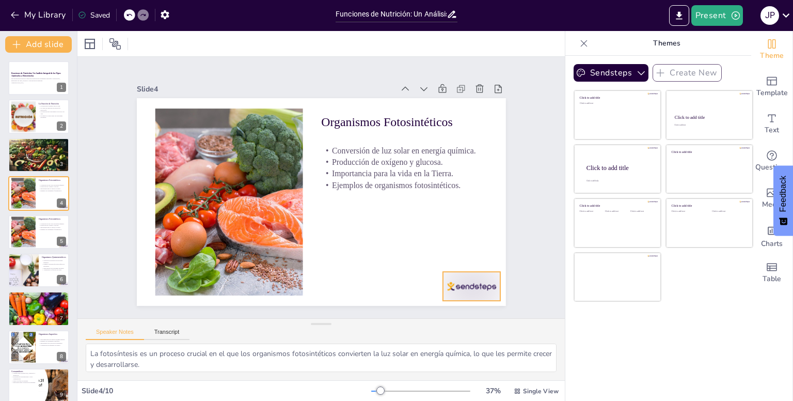
click at [358, 40] on div at bounding box center [331, 8] width 54 height 65
click at [482, 224] on icon at bounding box center [489, 216] width 14 height 14
click at [31, 232] on div at bounding box center [22, 231] width 47 height 31
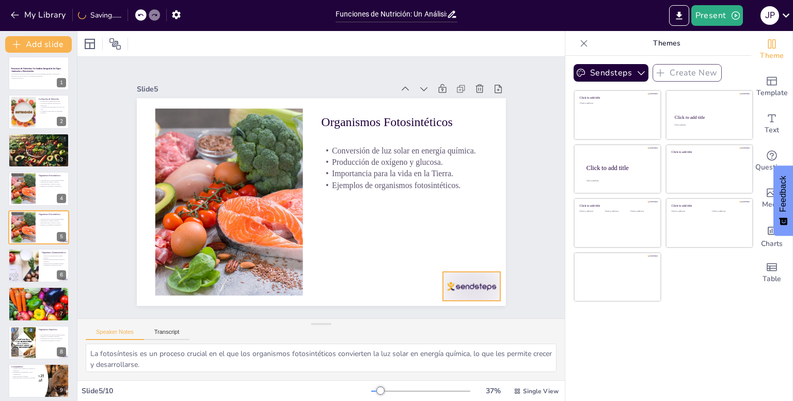
click at [176, 184] on div at bounding box center [144, 159] width 65 height 50
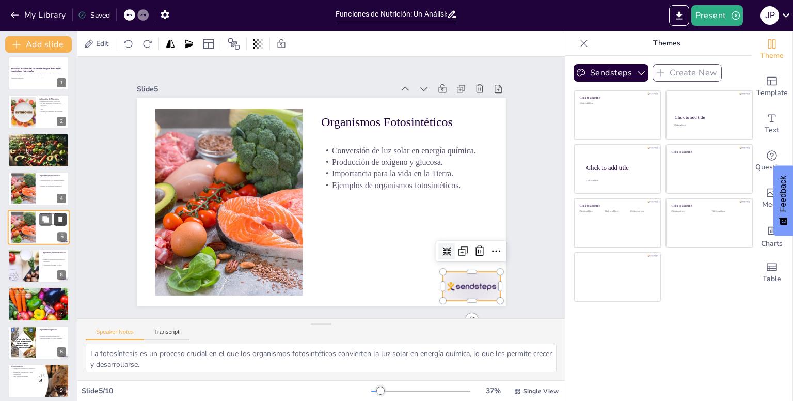
click at [62, 216] on icon at bounding box center [60, 219] width 4 height 6
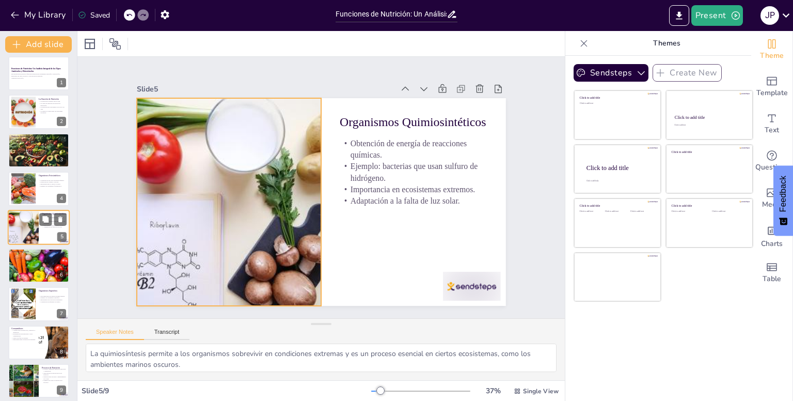
click at [27, 226] on div at bounding box center [23, 227] width 62 height 35
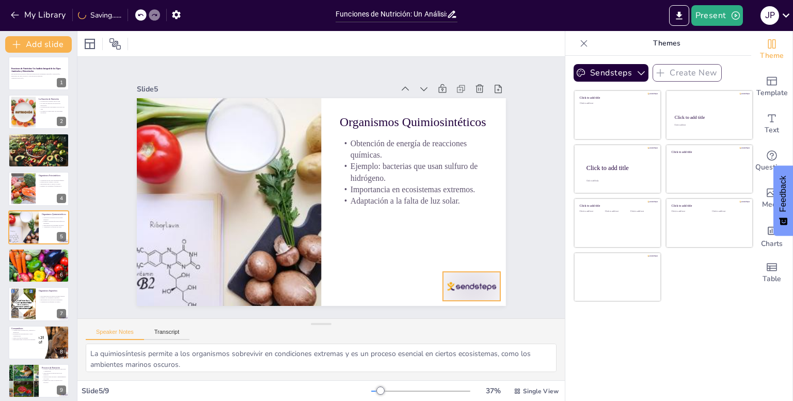
click at [417, 327] on div at bounding box center [385, 355] width 64 height 57
click at [470, 275] on icon at bounding box center [463, 282] width 14 height 14
click at [14, 256] on p "Papel en la descomposición y reciclaje." at bounding box center [39, 257] width 56 height 2
type textarea "La dependencia de los organismos heterótrofos de otros para su nutrición resalt…"
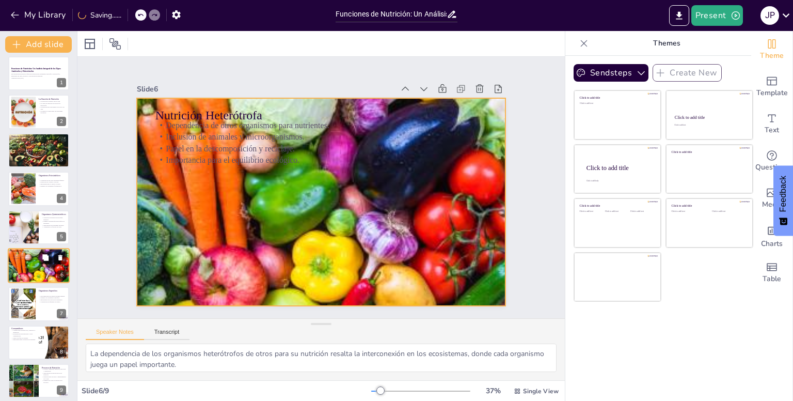
scroll to position [10, 0]
